Goal: Information Seeking & Learning: Learn about a topic

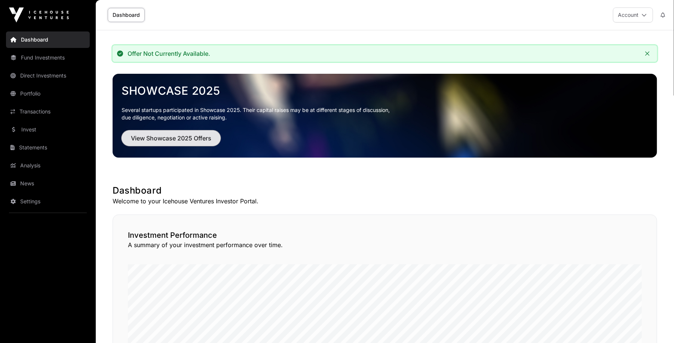
click at [156, 137] on span "View Showcase 2025 Offers" at bounding box center [171, 138] width 80 height 9
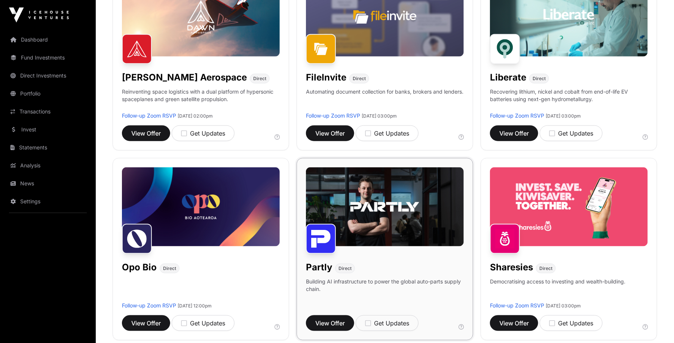
scroll to position [356, 0]
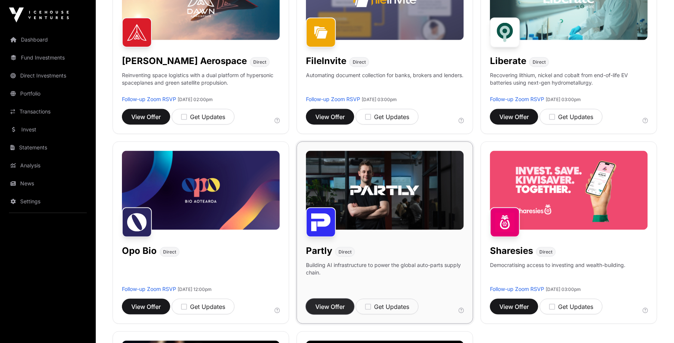
click at [325, 306] on span "View Offer" at bounding box center [330, 306] width 30 height 9
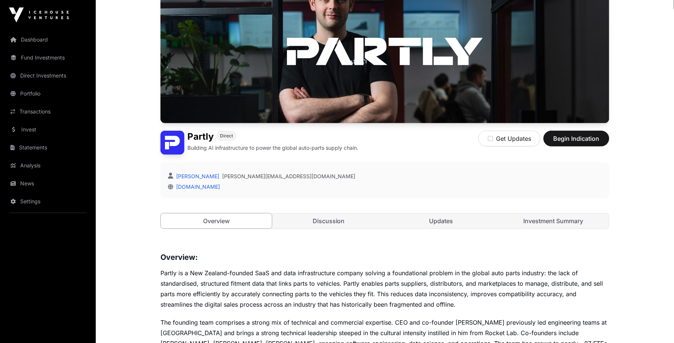
scroll to position [85, 0]
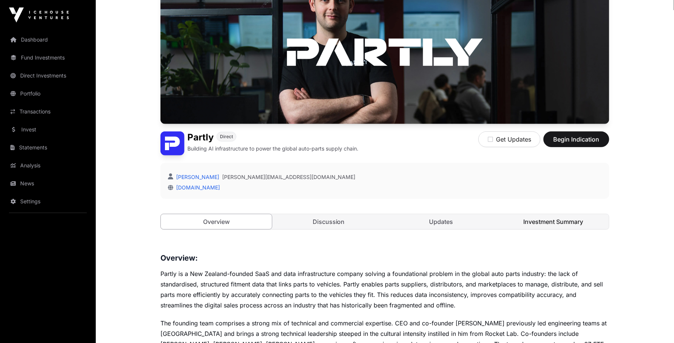
click at [562, 214] on link "Investment Summary" at bounding box center [553, 221] width 111 height 15
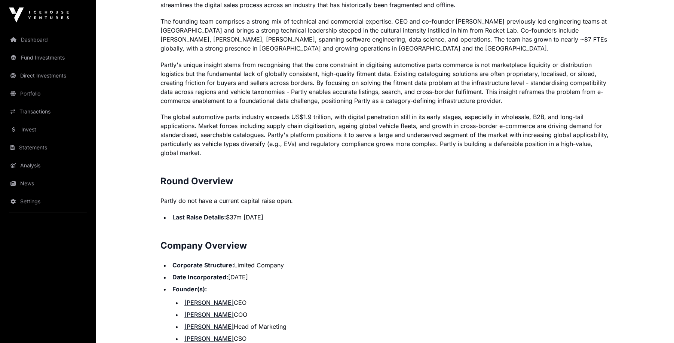
scroll to position [564, 0]
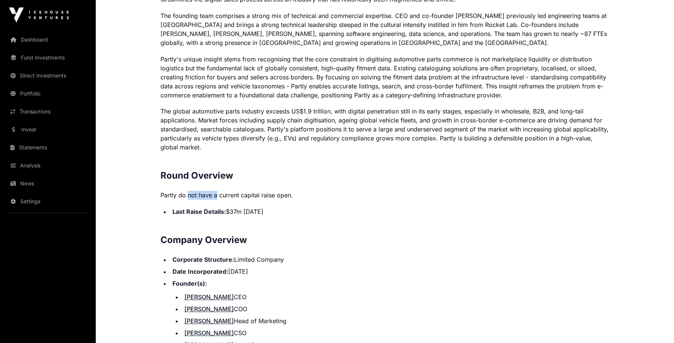
drag, startPoint x: 189, startPoint y: 198, endPoint x: 257, endPoint y: 199, distance: 68.1
click at [241, 199] on p "Contents Introduction Round Overview Company Overview Introduction Partly is a …" at bounding box center [384, 213] width 449 height 676
click at [272, 211] on li "Last Raise Details: $37m November 2022" at bounding box center [389, 211] width 439 height 9
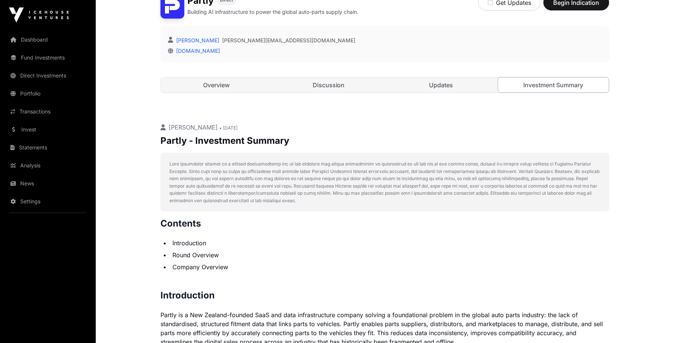
scroll to position [224, 0]
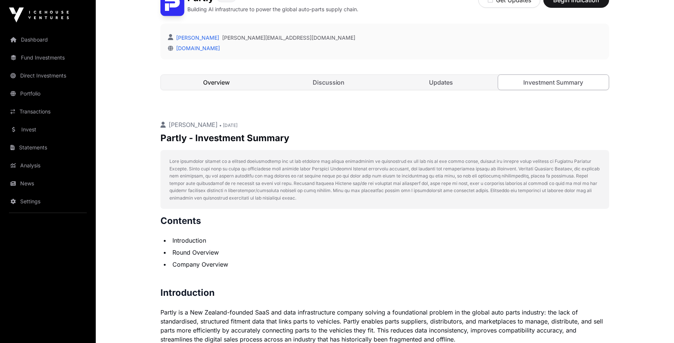
click at [248, 80] on link "Overview" at bounding box center [216, 82] width 111 height 15
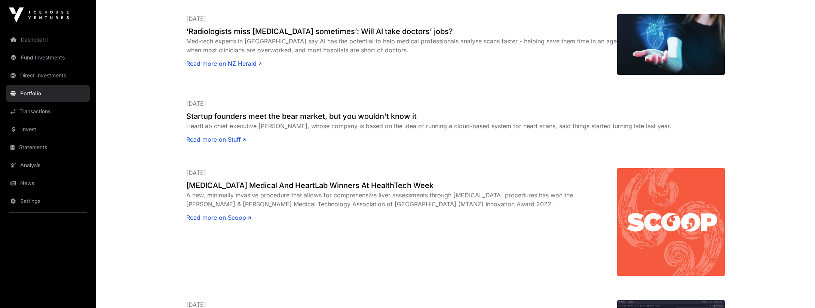
scroll to position [567, 0]
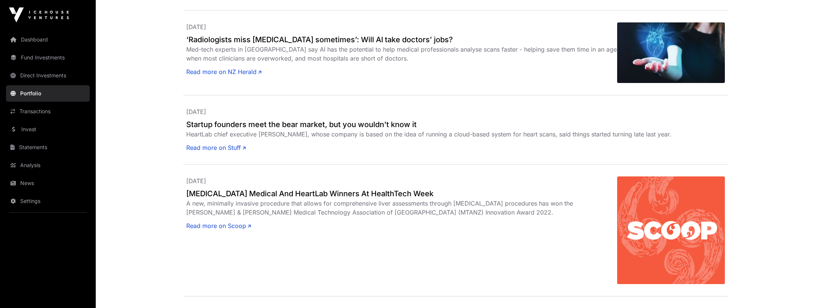
click at [42, 95] on link "Portfolio" at bounding box center [48, 93] width 84 height 16
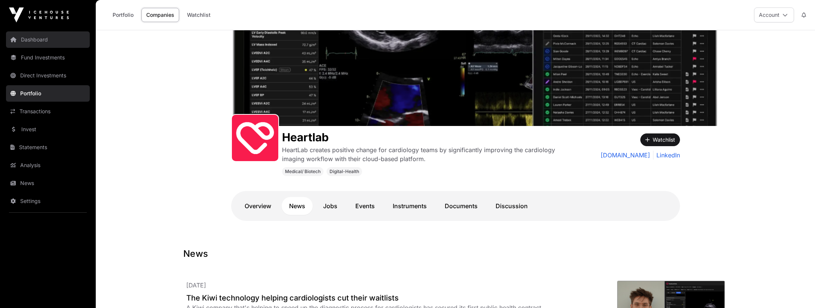
click at [29, 43] on link "Dashboard" at bounding box center [48, 39] width 84 height 16
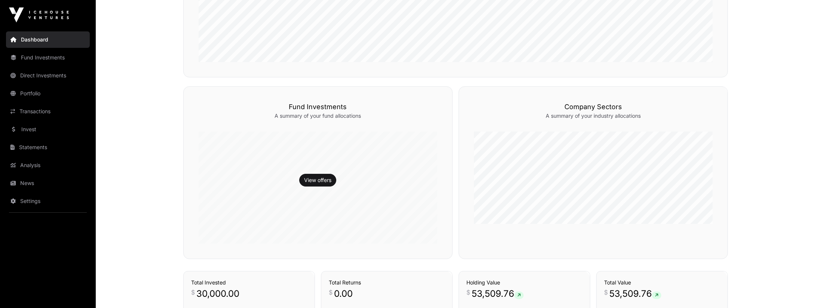
scroll to position [324, 0]
click at [42, 112] on link "Transactions" at bounding box center [48, 111] width 84 height 16
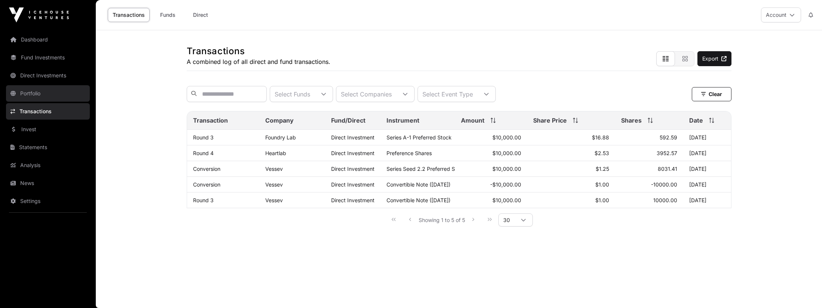
click at [46, 96] on link "Portfolio" at bounding box center [48, 93] width 84 height 16
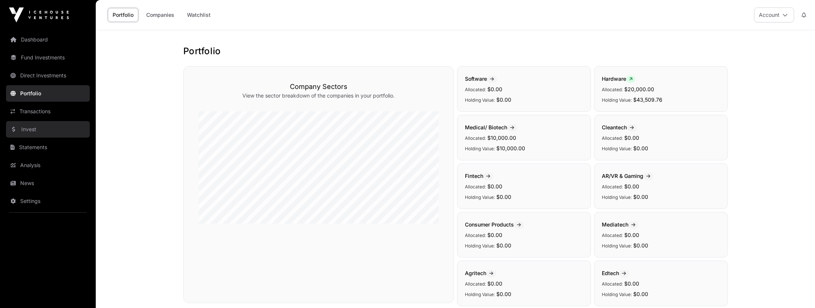
click at [47, 135] on link "Invest" at bounding box center [48, 129] width 84 height 16
click at [33, 130] on link "Invest" at bounding box center [48, 129] width 84 height 16
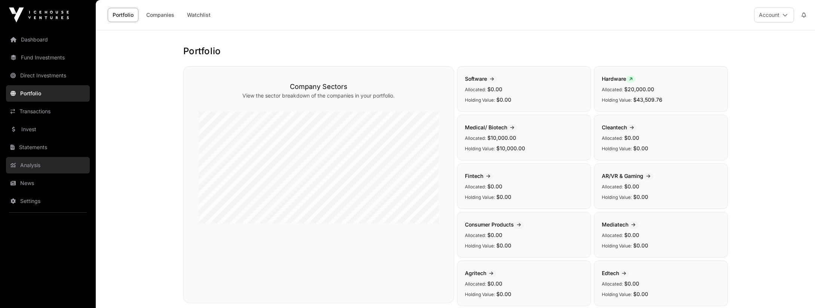
click at [33, 167] on link "Analysis" at bounding box center [48, 165] width 84 height 16
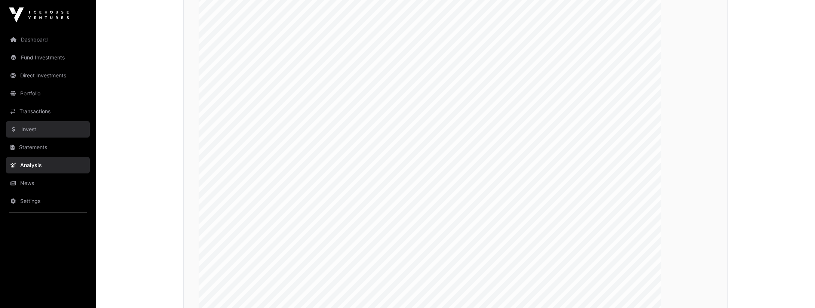
scroll to position [1382, 0]
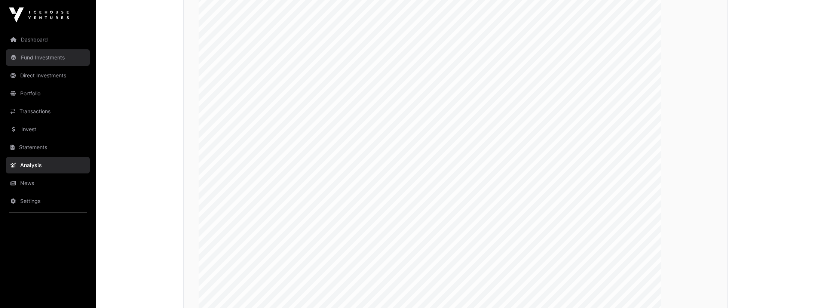
click at [39, 58] on link "Fund Investments" at bounding box center [48, 57] width 84 height 16
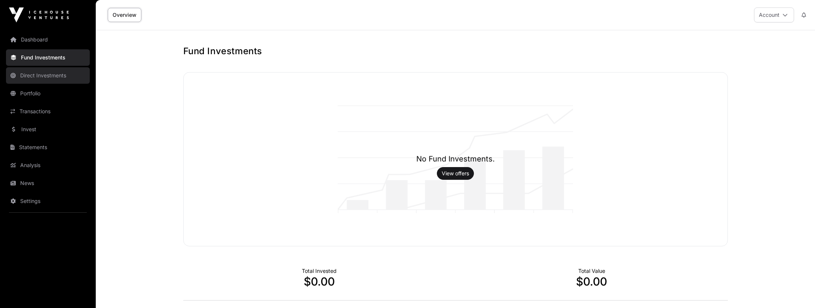
click at [35, 79] on link "Direct Investments" at bounding box center [48, 75] width 84 height 16
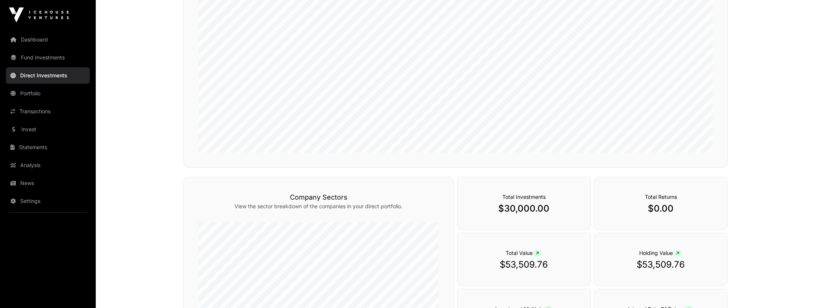
scroll to position [37, 0]
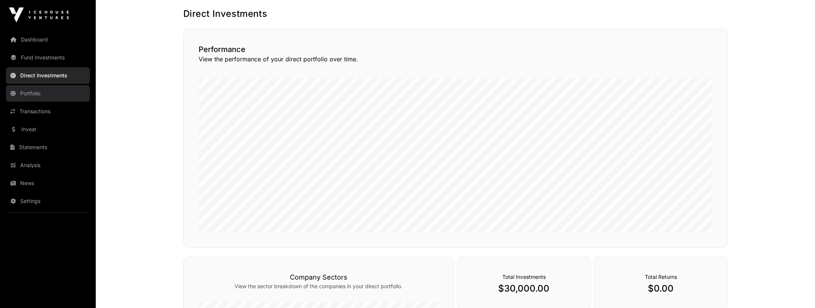
click at [31, 91] on link "Portfolio" at bounding box center [48, 93] width 84 height 16
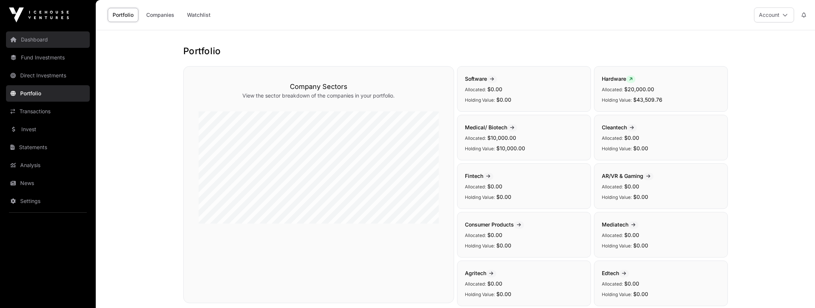
click at [36, 40] on link "Dashboard" at bounding box center [48, 39] width 84 height 16
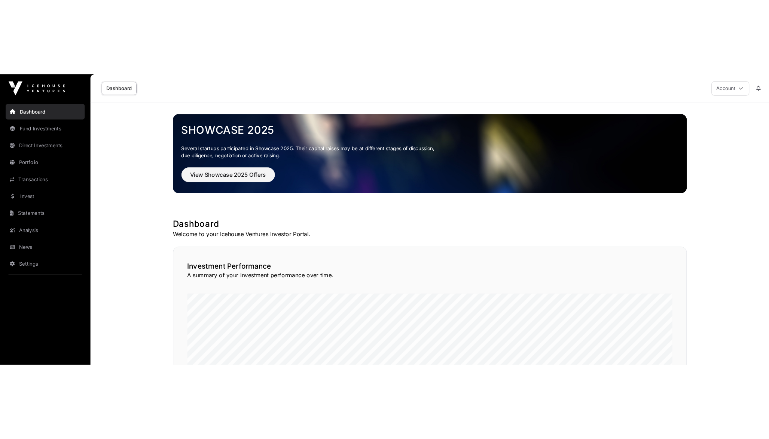
scroll to position [200, 0]
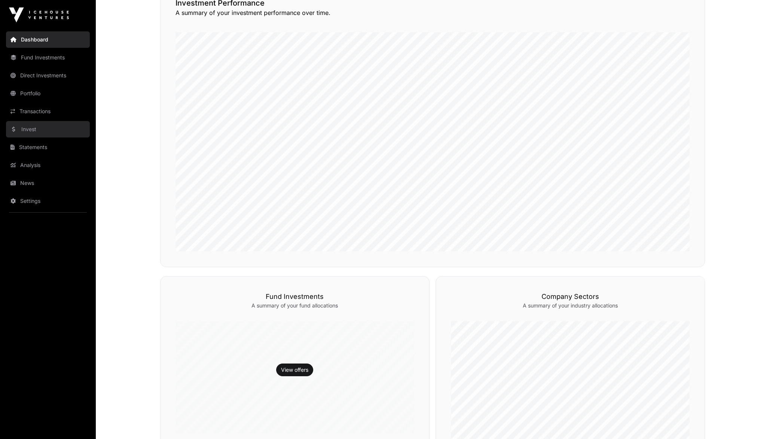
click at [42, 129] on link "Invest" at bounding box center [48, 129] width 84 height 16
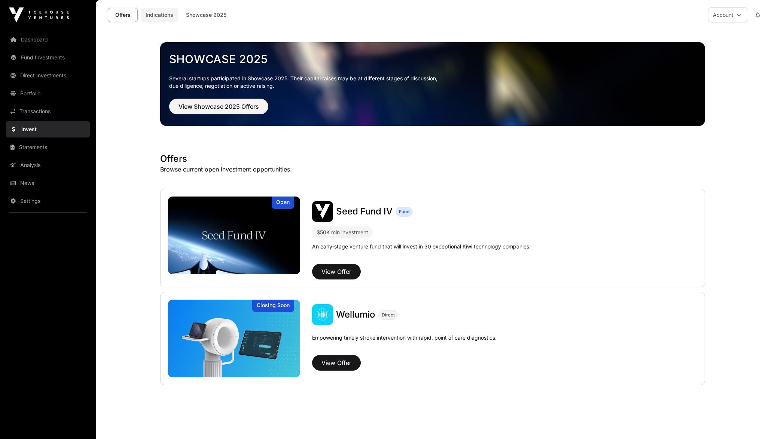
click at [157, 15] on link "Indications" at bounding box center [159, 15] width 37 height 14
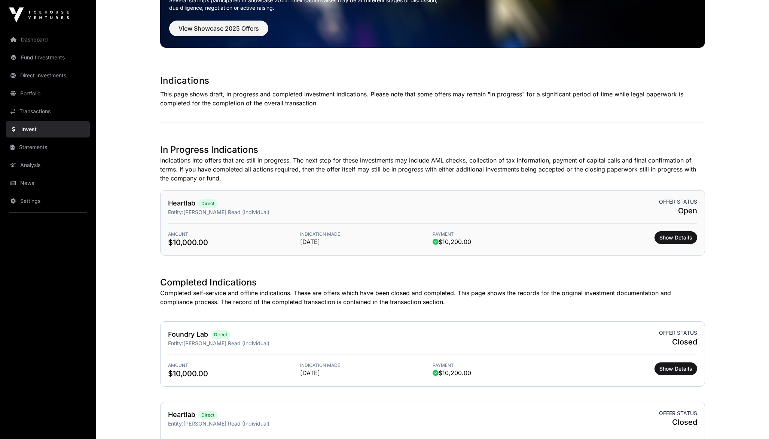
scroll to position [79, 0]
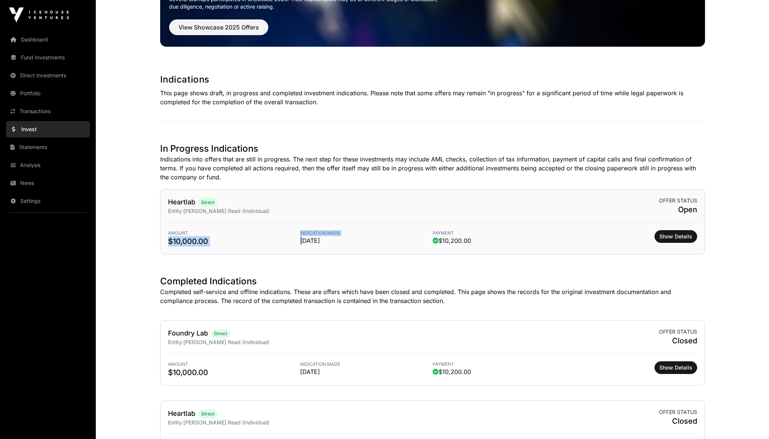
drag, startPoint x: 162, startPoint y: 243, endPoint x: 304, endPoint y: 243, distance: 141.8
click at [304, 243] on div "Heartlab Direct Entity: William Sainsbury Read (Individual) Offer status Open A…" at bounding box center [432, 221] width 545 height 65
click at [304, 243] on span "01/08/25" at bounding box center [366, 240] width 132 height 9
drag, startPoint x: 308, startPoint y: 238, endPoint x: 400, endPoint y: 239, distance: 92.0
click at [396, 239] on span "01/08/25" at bounding box center [366, 240] width 132 height 9
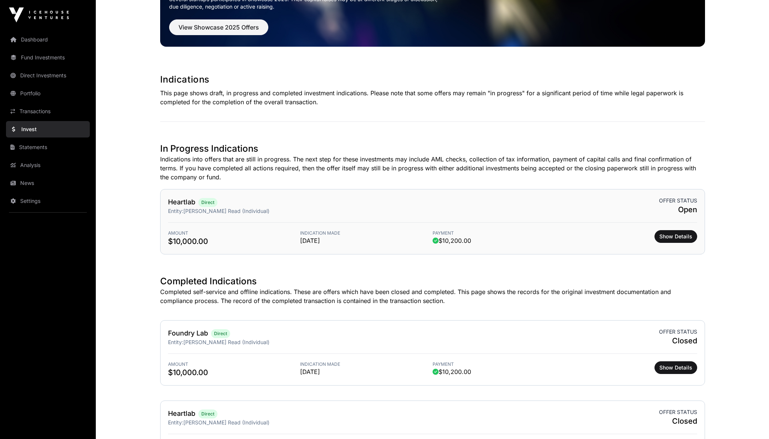
click at [404, 239] on span "01/08/25" at bounding box center [366, 240] width 132 height 9
drag, startPoint x: 308, startPoint y: 243, endPoint x: 349, endPoint y: 243, distance: 41.1
click at [370, 243] on div "Amount $10,000.00 Indication Made 01/08/25 Payment $10,200.00 Show Details" at bounding box center [432, 235] width 529 height 24
click at [349, 243] on span "01/08/25" at bounding box center [366, 240] width 132 height 9
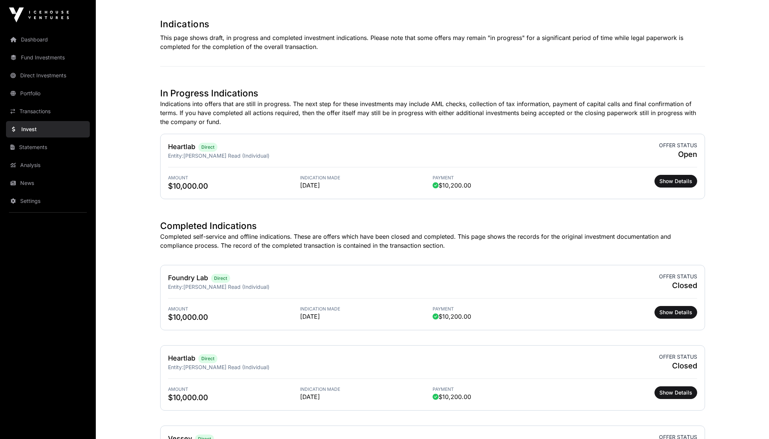
scroll to position [0, 0]
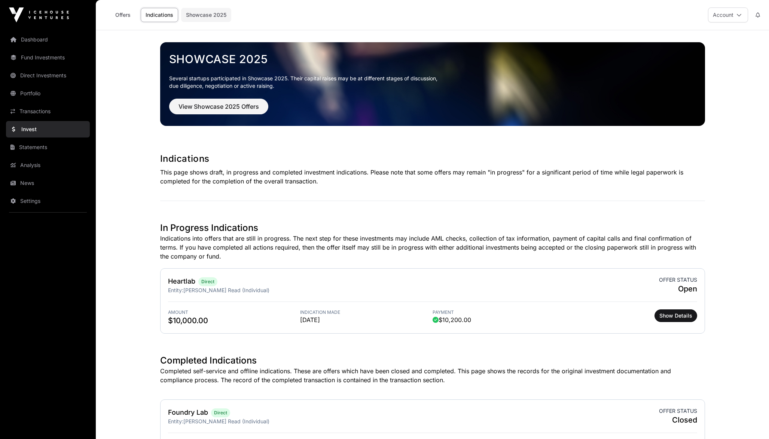
click at [195, 15] on link "Showcase 2025" at bounding box center [206, 15] width 50 height 14
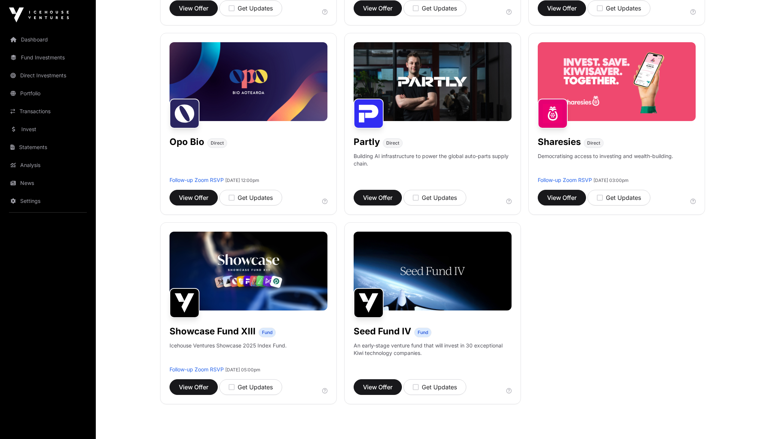
scroll to position [410, 0]
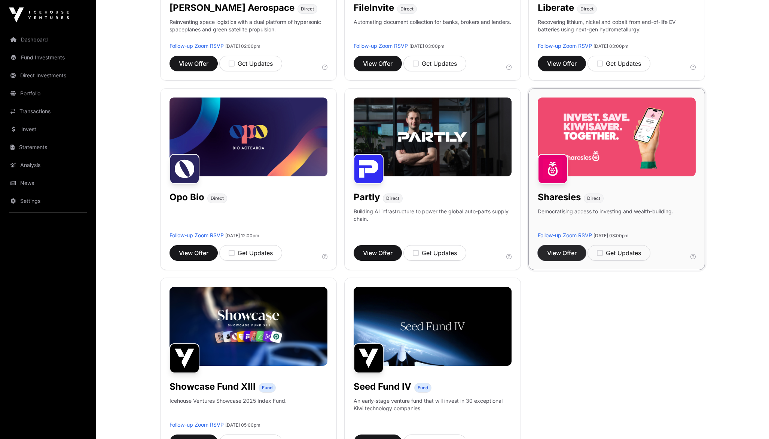
click at [561, 252] on span "View Offer" at bounding box center [562, 253] width 30 height 9
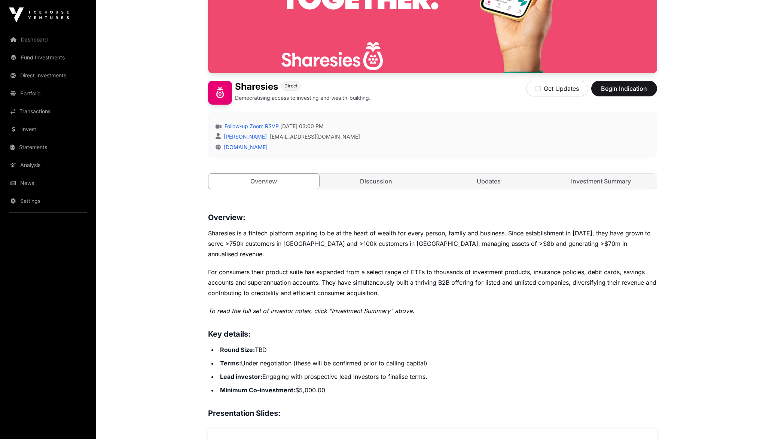
scroll to position [145, 0]
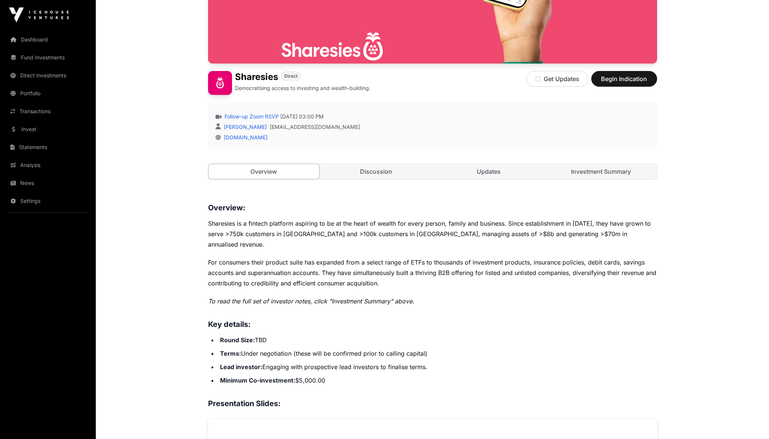
click at [282, 308] on li "Lead investor : Engaging with prospective lead investors to finalise terms." at bounding box center [437, 367] width 439 height 10
drag, startPoint x: 279, startPoint y: 358, endPoint x: 393, endPoint y: 353, distance: 114.2
click at [393, 308] on li "Lead investor : Engaging with prospective lead investors to finalise terms." at bounding box center [437, 367] width 439 height 10
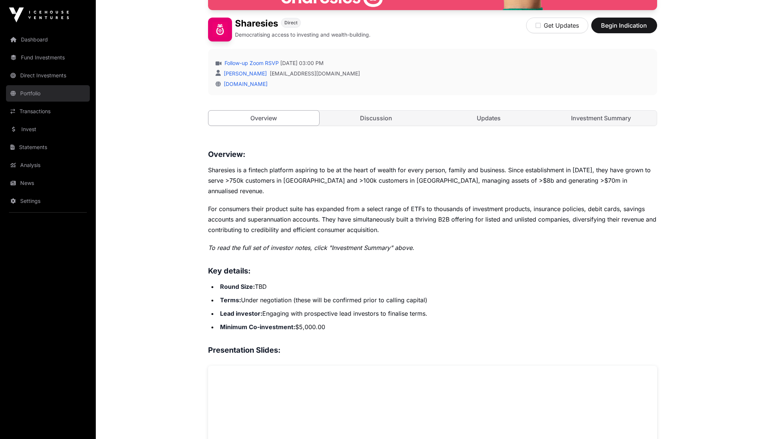
scroll to position [218, 0]
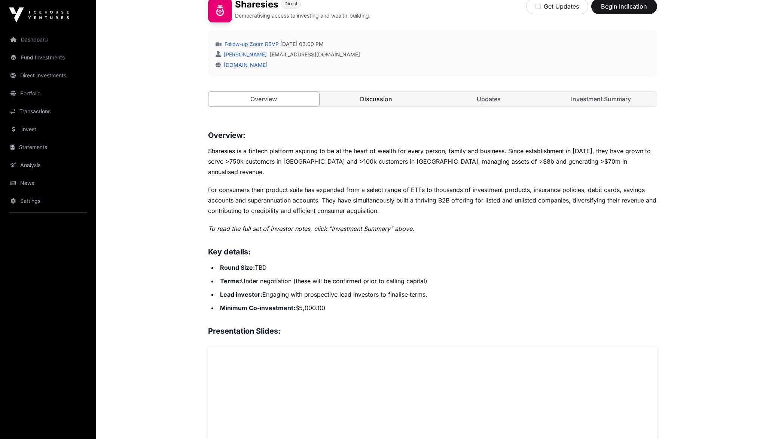
click at [376, 104] on link "Discussion" at bounding box center [376, 99] width 111 height 15
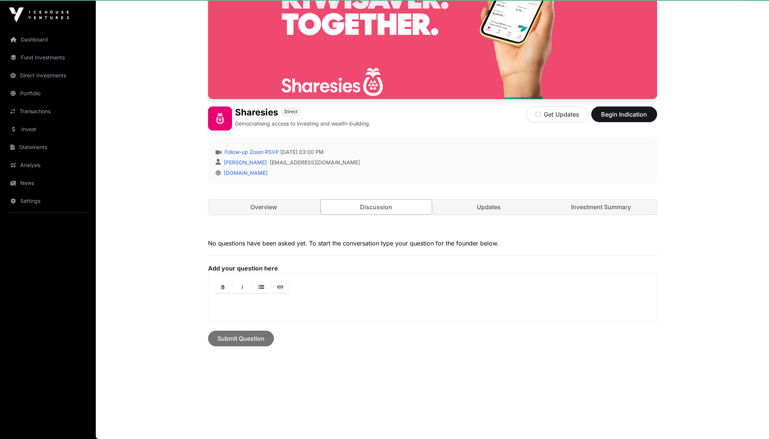
scroll to position [110, 0]
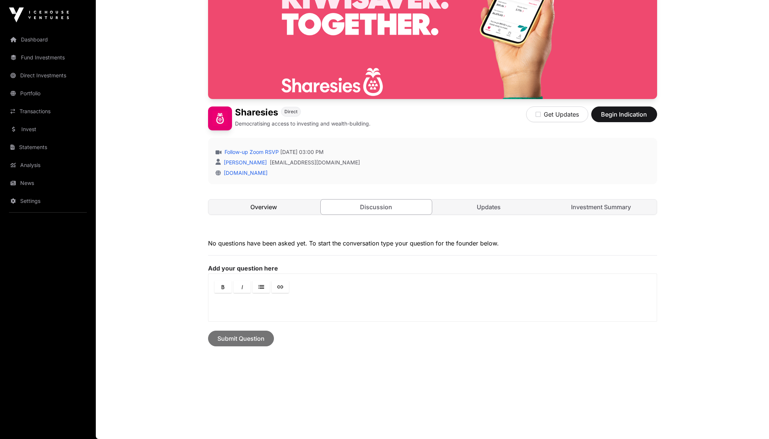
click at [262, 205] on link "Overview" at bounding box center [263, 207] width 111 height 15
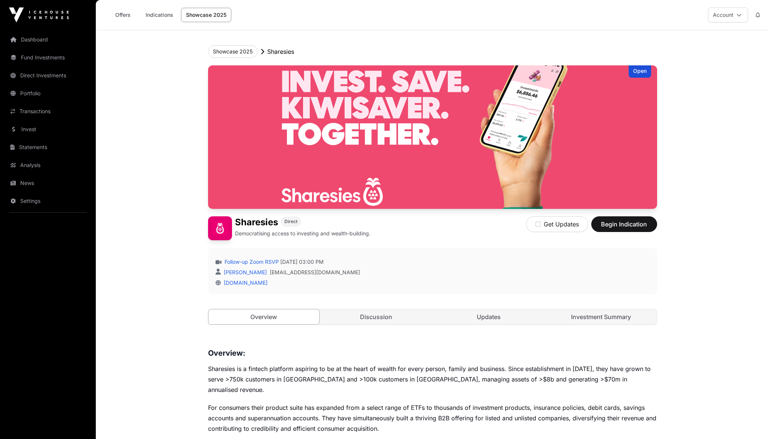
click at [201, 15] on link "Showcase 2025" at bounding box center [206, 15] width 50 height 14
click at [224, 50] on button "Showcase 2025" at bounding box center [232, 51] width 49 height 13
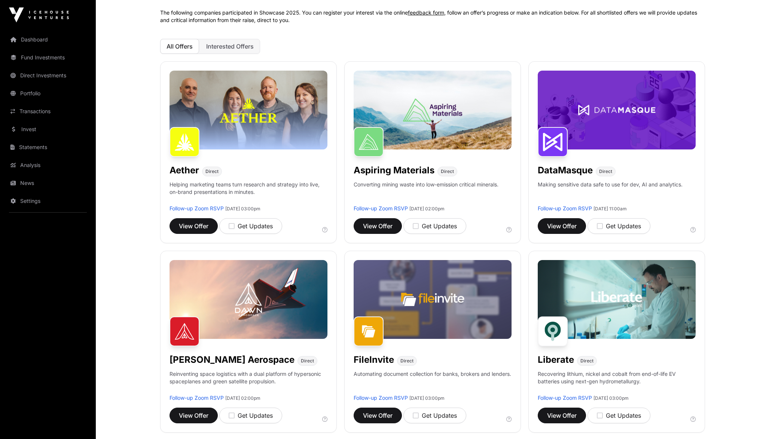
scroll to position [70, 0]
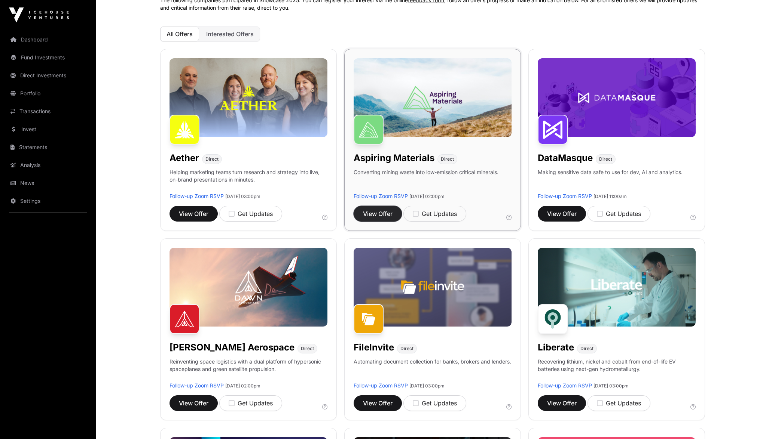
click at [384, 212] on span "View Offer" at bounding box center [378, 213] width 30 height 9
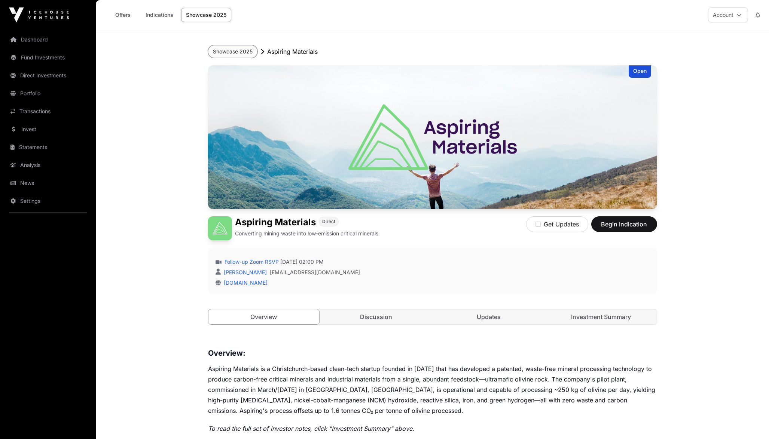
click at [244, 51] on button "Showcase 2025" at bounding box center [232, 51] width 49 height 13
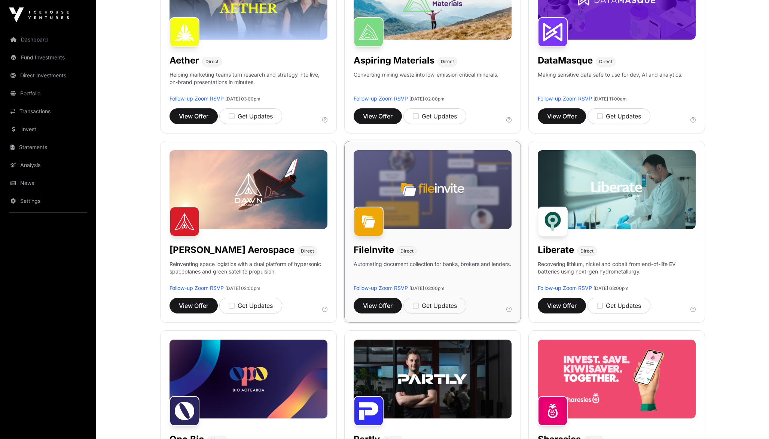
scroll to position [172, 0]
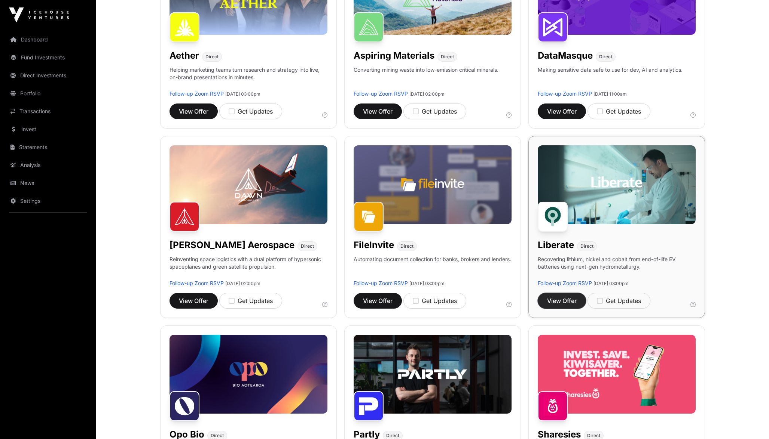
click at [572, 303] on span "View Offer" at bounding box center [562, 301] width 30 height 9
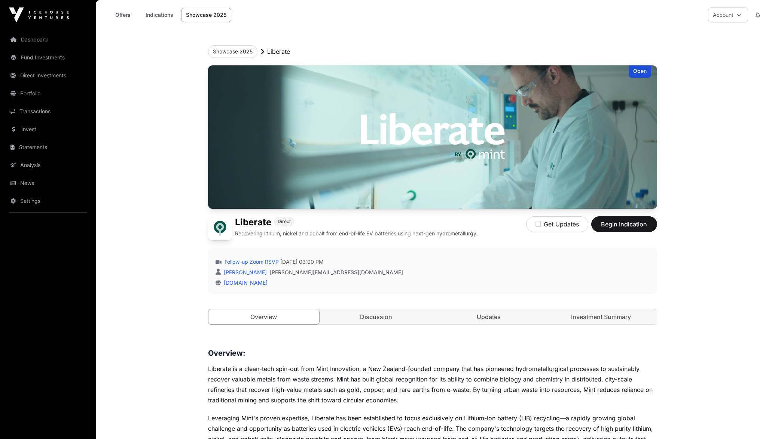
scroll to position [179, 0]
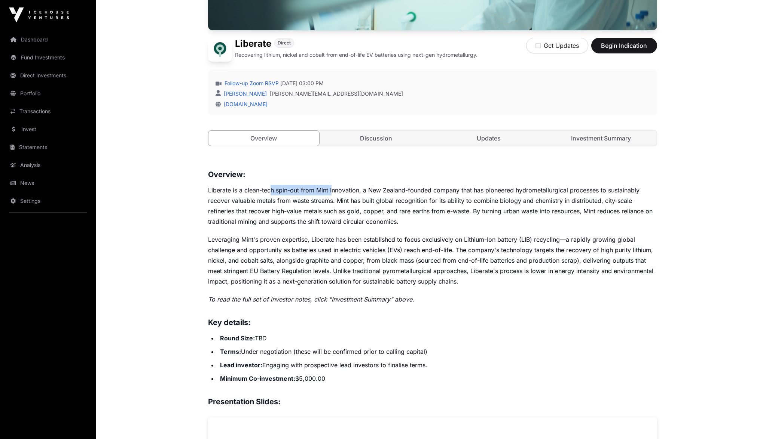
drag, startPoint x: 270, startPoint y: 190, endPoint x: 374, endPoint y: 189, distance: 104.4
click at [367, 189] on p "Liberate is a clean-tech spin-out from Mint Innovation, a New Zealand-founded c…" at bounding box center [432, 206] width 449 height 42
click at [374, 189] on p "Liberate is a clean-tech spin-out from Mint Innovation, a New Zealand-founded c…" at bounding box center [432, 206] width 449 height 42
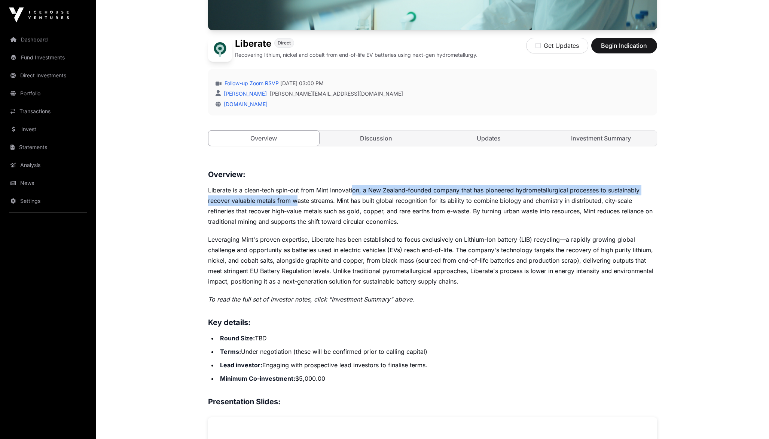
drag, startPoint x: 335, startPoint y: 189, endPoint x: 368, endPoint y: 189, distance: 32.2
click at [365, 189] on p "Liberate is a clean-tech spin-out from Mint Innovation, a New Zealand-founded c…" at bounding box center [432, 206] width 449 height 42
click at [368, 189] on p "Liberate is a clean-tech spin-out from Mint Innovation, a New Zealand-founded c…" at bounding box center [432, 206] width 449 height 42
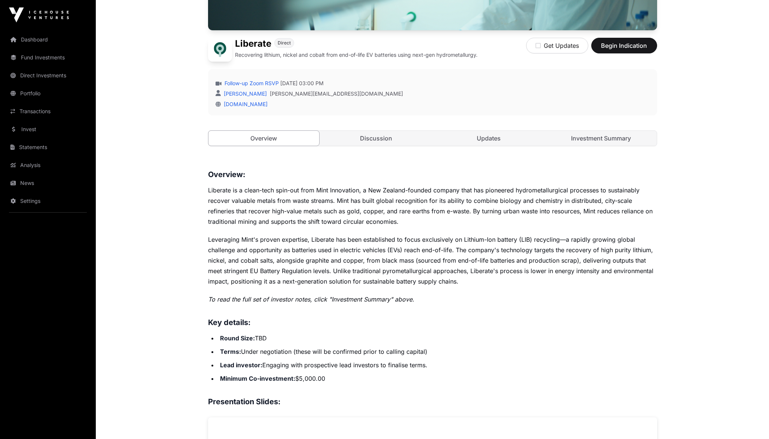
drag, startPoint x: 459, startPoint y: 196, endPoint x: 470, endPoint y: 197, distance: 10.5
click at [465, 197] on p "Liberate is a clean-tech spin-out from Mint Innovation, a New Zealand-founded c…" at bounding box center [432, 206] width 449 height 42
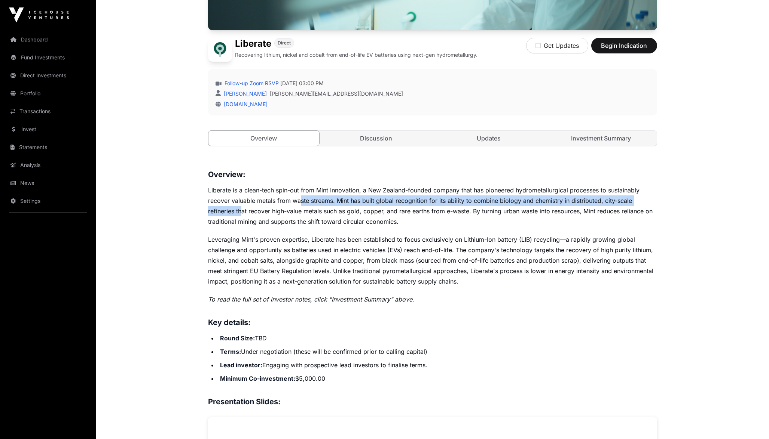
drag, startPoint x: 245, startPoint y: 205, endPoint x: 364, endPoint y: 204, distance: 118.6
click at [338, 204] on p "Liberate is a clean-tech spin-out from Mint Innovation, a New Zealand-founded c…" at bounding box center [432, 206] width 449 height 42
click at [380, 205] on p "Liberate is a clean-tech spin-out from Mint Innovation, a New Zealand-founded c…" at bounding box center [432, 206] width 449 height 42
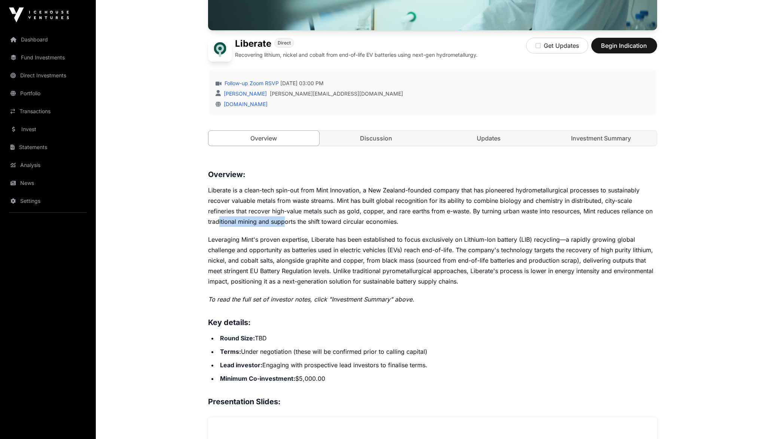
drag, startPoint x: 219, startPoint y: 224, endPoint x: 374, endPoint y: 225, distance: 155.2
click at [304, 224] on p "Liberate is a clean-tech spin-out from Mint Innovation, a New Zealand-founded c…" at bounding box center [432, 206] width 449 height 42
click at [374, 225] on p "Liberate is a clean-tech spin-out from Mint Innovation, a New Zealand-founded c…" at bounding box center [432, 206] width 449 height 42
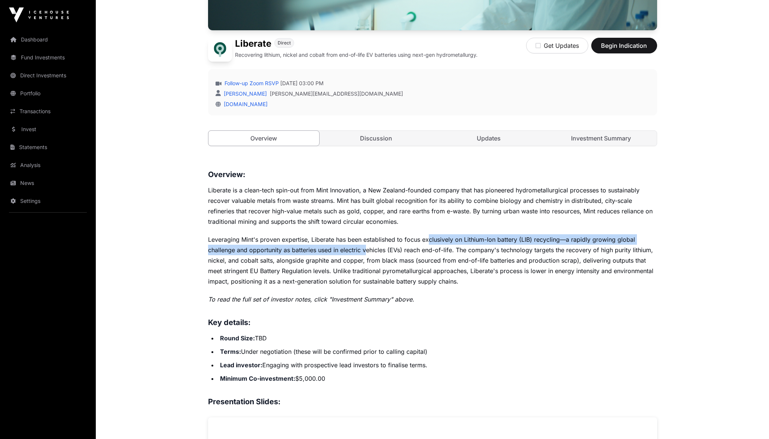
drag, startPoint x: 379, startPoint y: 245, endPoint x: 476, endPoint y: 240, distance: 97.0
click at [457, 240] on p "Leveraging Mint's proven expertise, Liberate has been established to focus excl…" at bounding box center [432, 261] width 449 height 52
click at [476, 240] on p "Leveraging Mint's proven expertise, Liberate has been established to focus excl…" at bounding box center [432, 261] width 449 height 52
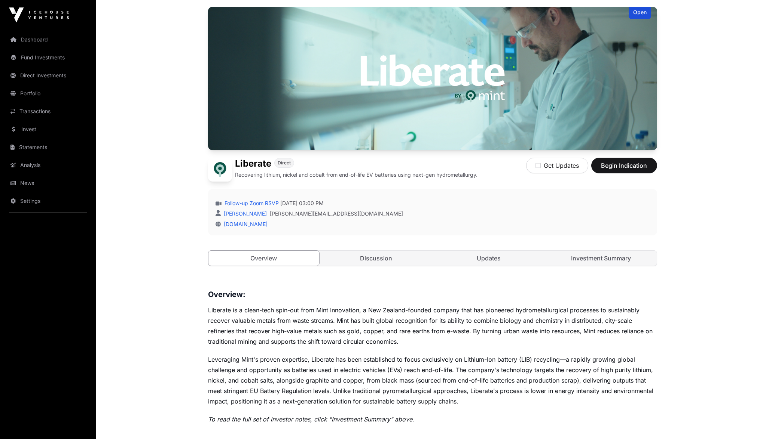
scroll to position [0, 0]
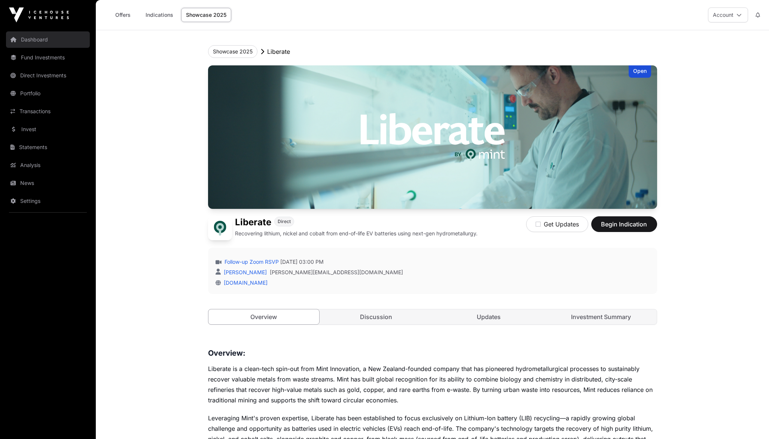
click at [40, 44] on link "Dashboard" at bounding box center [48, 39] width 84 height 16
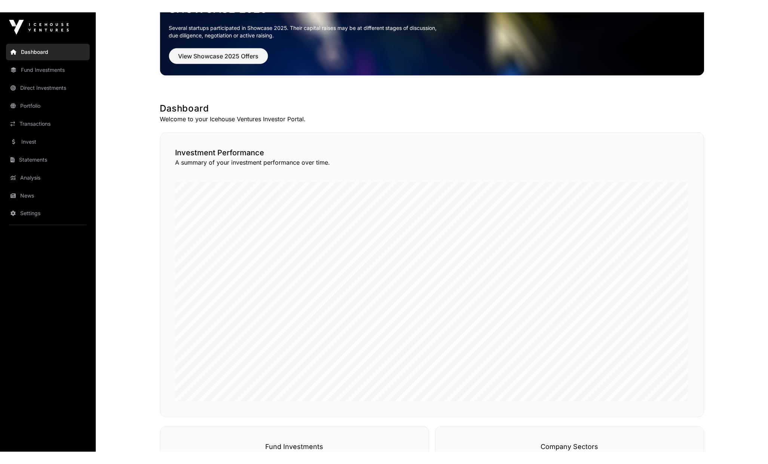
scroll to position [62, 0]
